Goal: Information Seeking & Learning: Learn about a topic

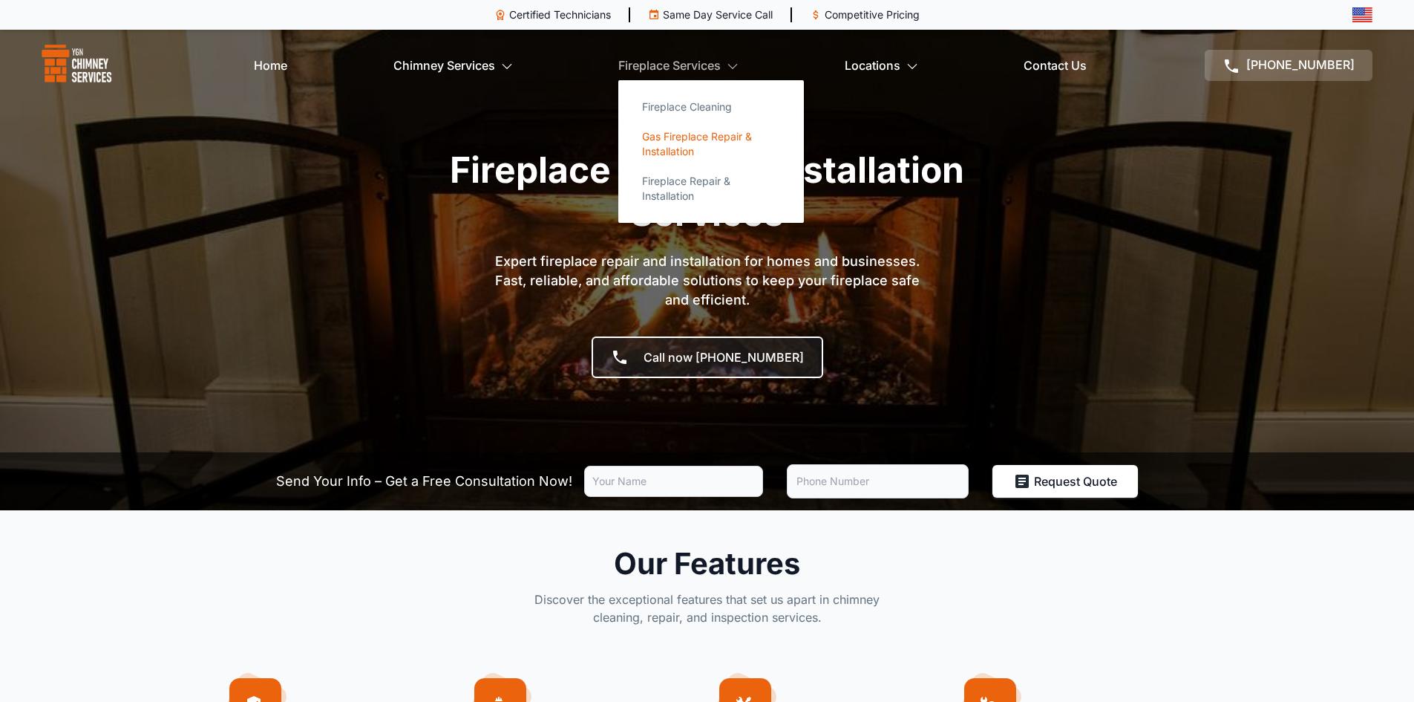
click at [698, 157] on link "Gas Fireplace Repair & Installation" at bounding box center [711, 144] width 162 height 45
click at [694, 146] on link "Gas Fireplace Repair & Installation" at bounding box center [711, 144] width 162 height 45
click at [708, 176] on link "Fireplace Repair & Installation" at bounding box center [711, 188] width 162 height 45
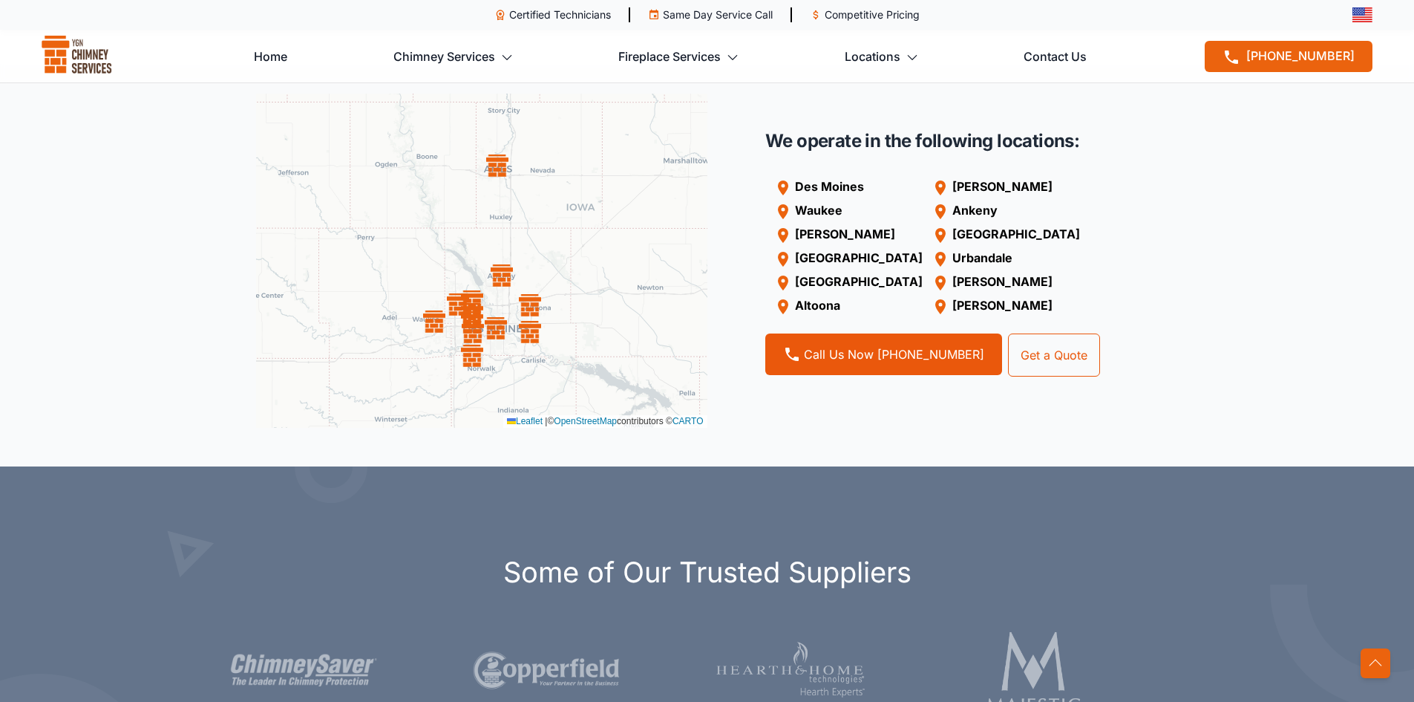
scroll to position [1336, 0]
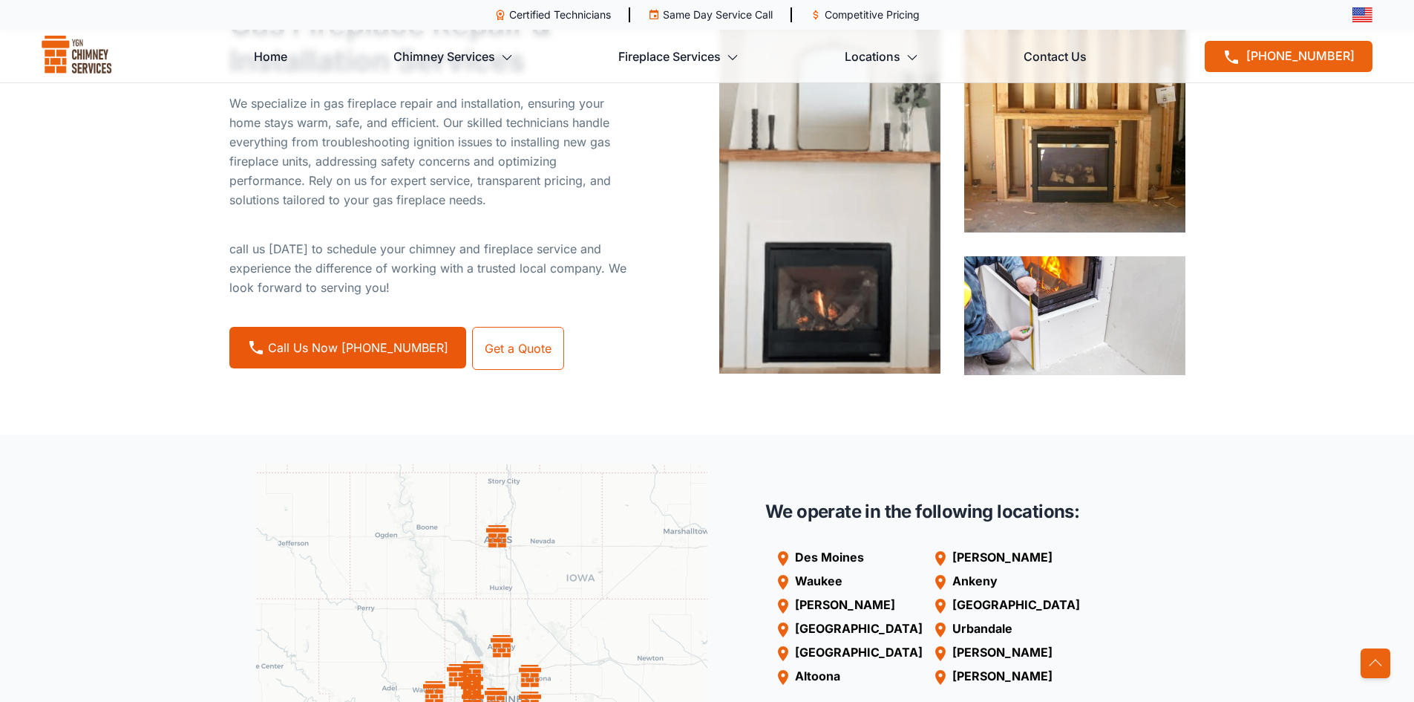
scroll to position [520, 0]
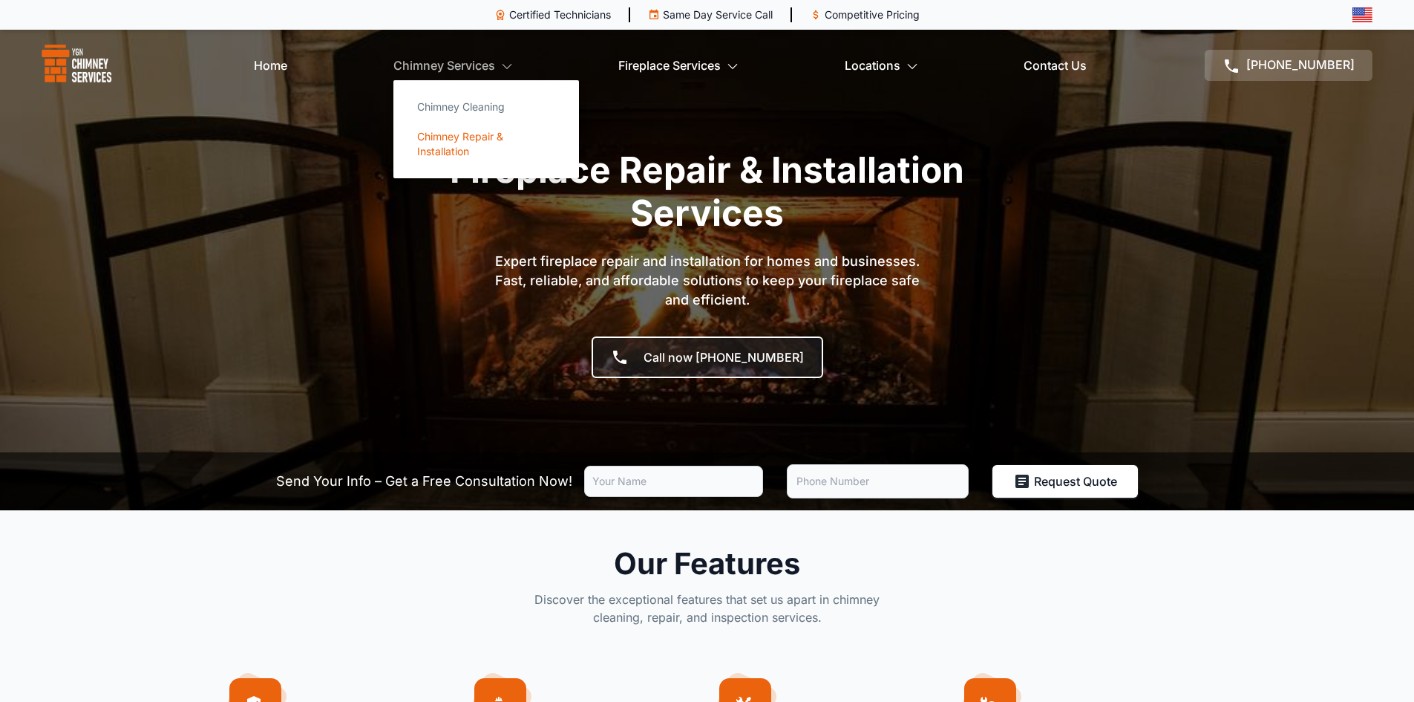
click at [468, 140] on link "Chimney Repair & Installation" at bounding box center [486, 144] width 162 height 45
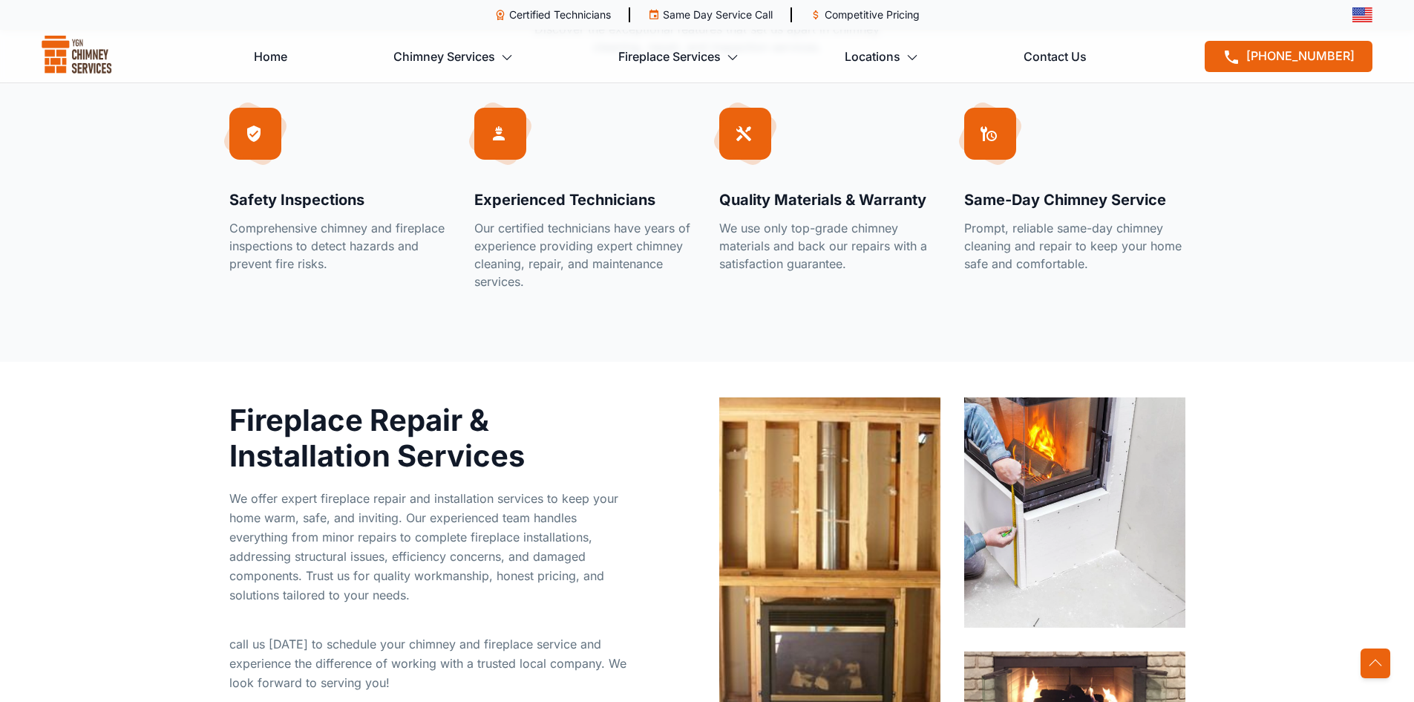
scroll to position [668, 0]
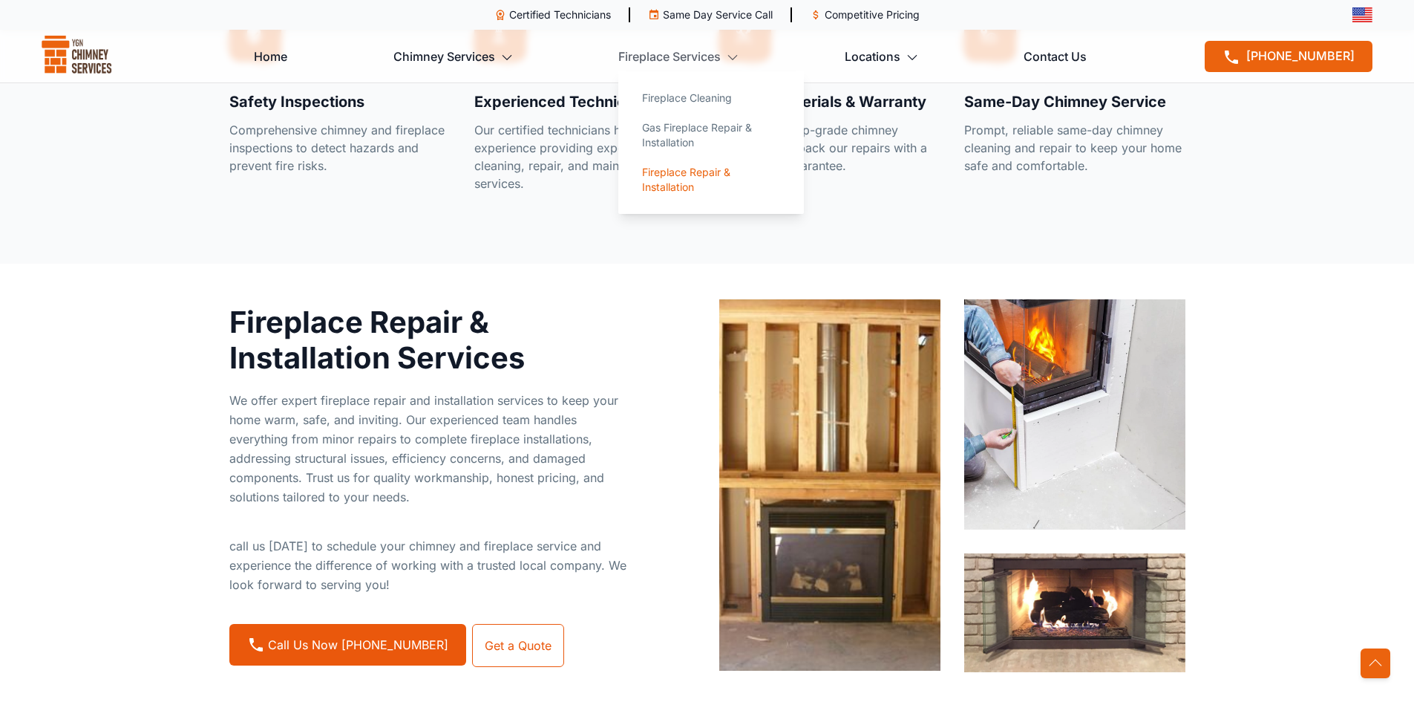
click at [688, 180] on link "Fireplace Repair & Installation" at bounding box center [711, 179] width 162 height 45
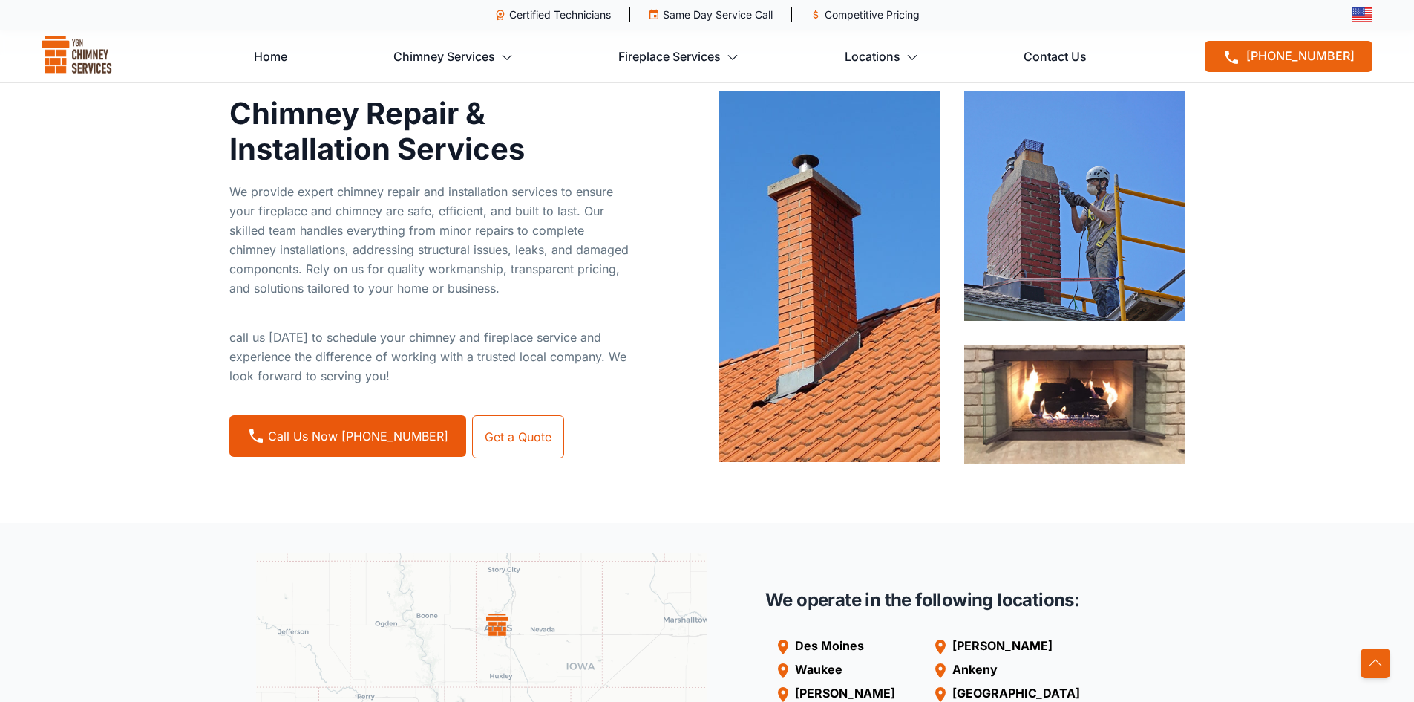
scroll to position [891, 0]
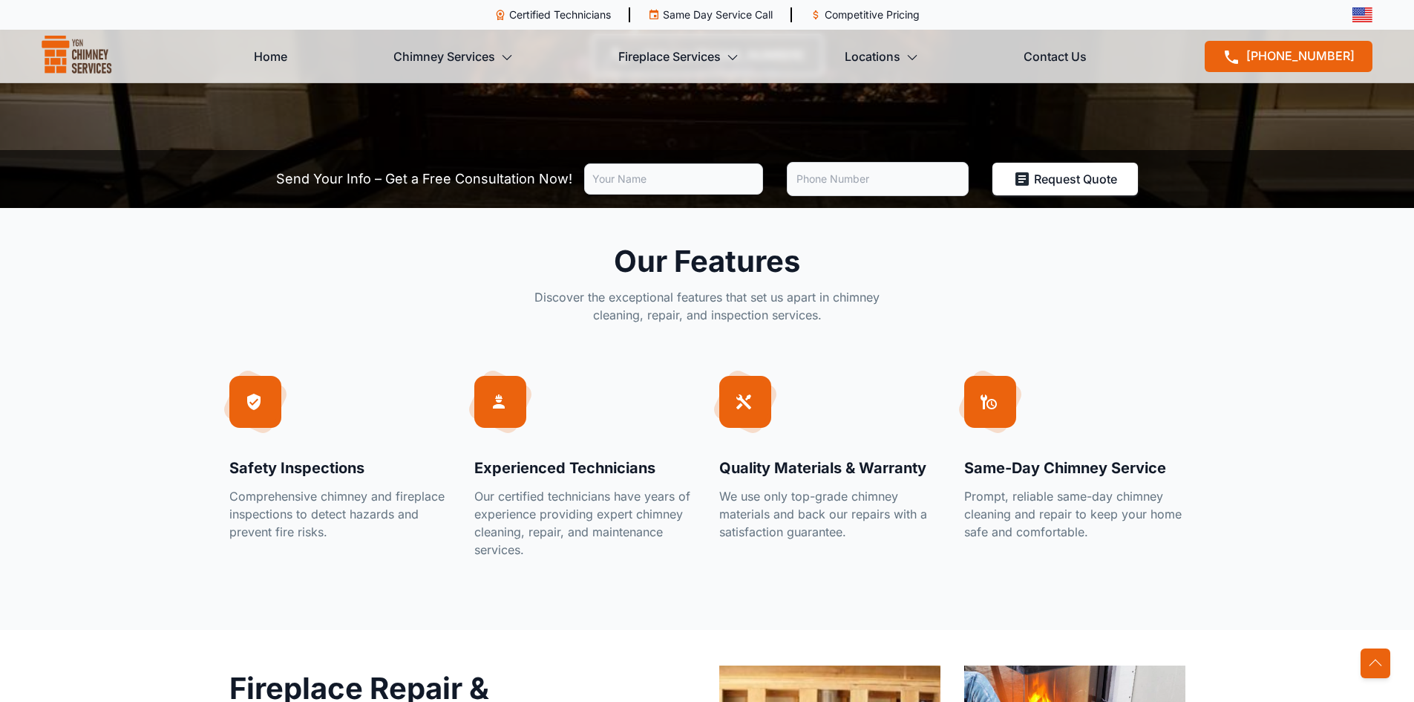
scroll to position [297, 0]
